Goal: Transaction & Acquisition: Purchase product/service

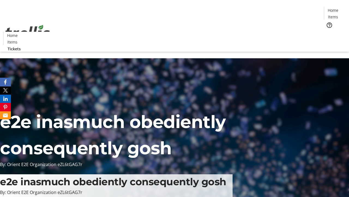
click at [329, 32] on span "Tickets" at bounding box center [335, 35] width 13 height 6
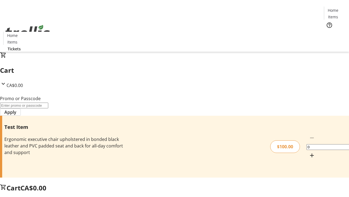
click at [309, 152] on mat-icon "Increment by one" at bounding box center [312, 155] width 7 height 7
type input "1"
type input "FLAT"
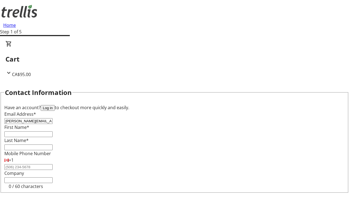
type input "[PERSON_NAME][EMAIL_ADDRESS][DOMAIN_NAME]"
type input "[PERSON_NAME]"
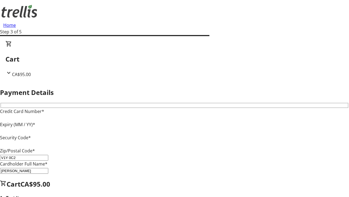
type input "V1Y 0C2"
